Goal: Information Seeking & Learning: Learn about a topic

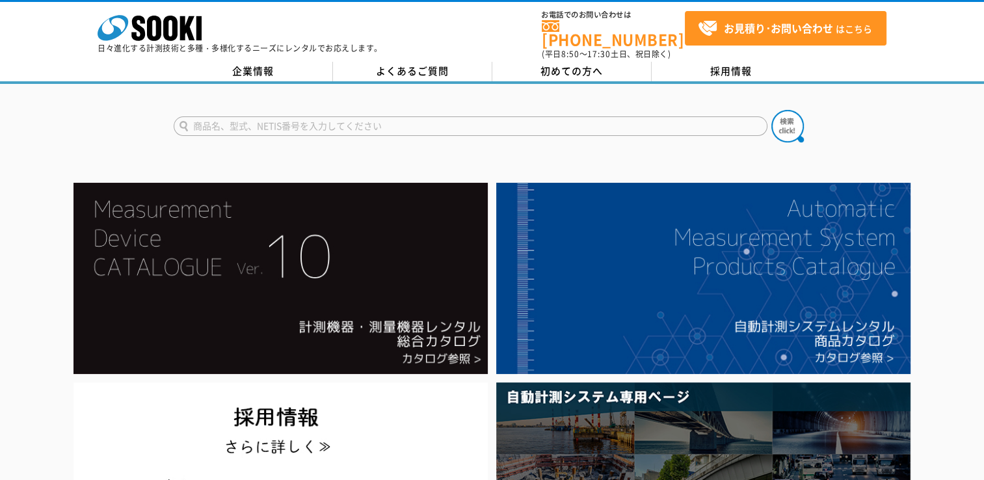
click at [288, 116] on input "text" at bounding box center [471, 126] width 594 height 20
type input "t"
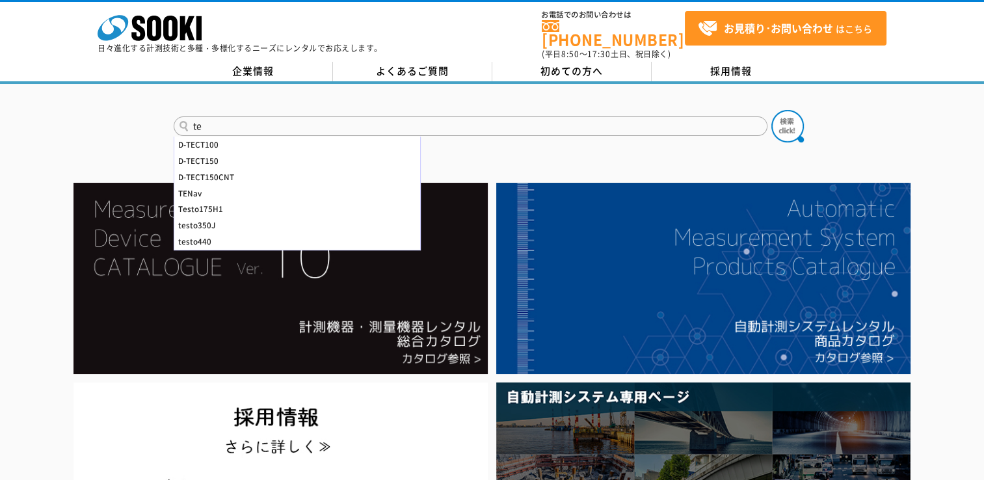
type input "t"
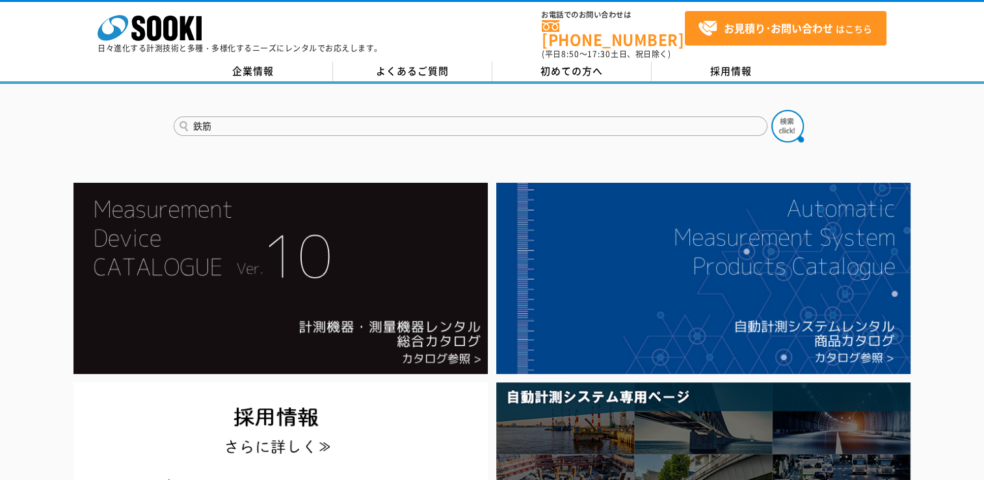
type input "鉄筋"
click at [772, 110] on button at bounding box center [788, 126] width 33 height 33
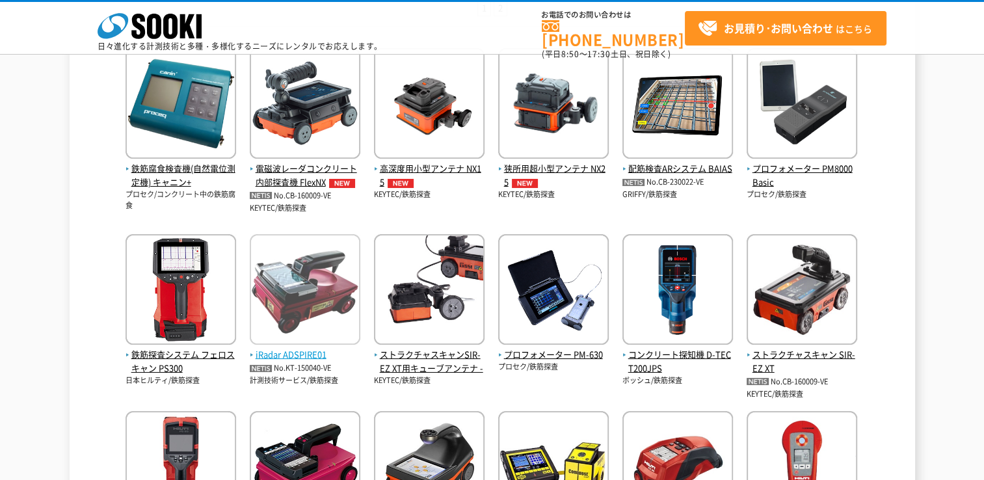
scroll to position [195, 0]
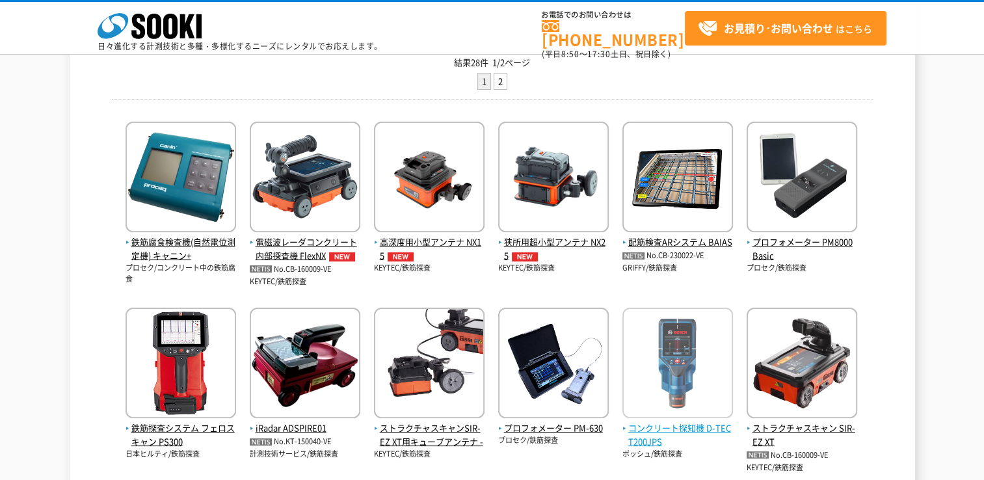
click at [677, 352] on img at bounding box center [678, 365] width 111 height 114
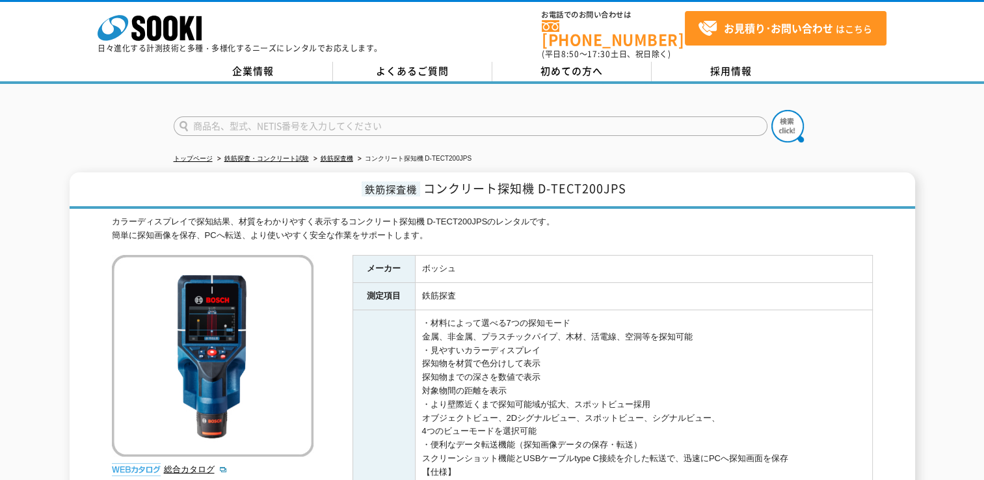
click at [436, 198] on h1 "鉄筋探査機 コンクリート探知機 D-TECT200JPS" at bounding box center [493, 190] width 846 height 36
drag, startPoint x: 427, startPoint y: 181, endPoint x: 638, endPoint y: 183, distance: 210.8
click at [638, 183] on h1 "鉄筋探査機 コンクリート探知機 D-TECT200JPS" at bounding box center [493, 190] width 846 height 36
copy span "コンクリート探知機 D-TECT200JPS"
